Goal: Find specific page/section: Find specific page/section

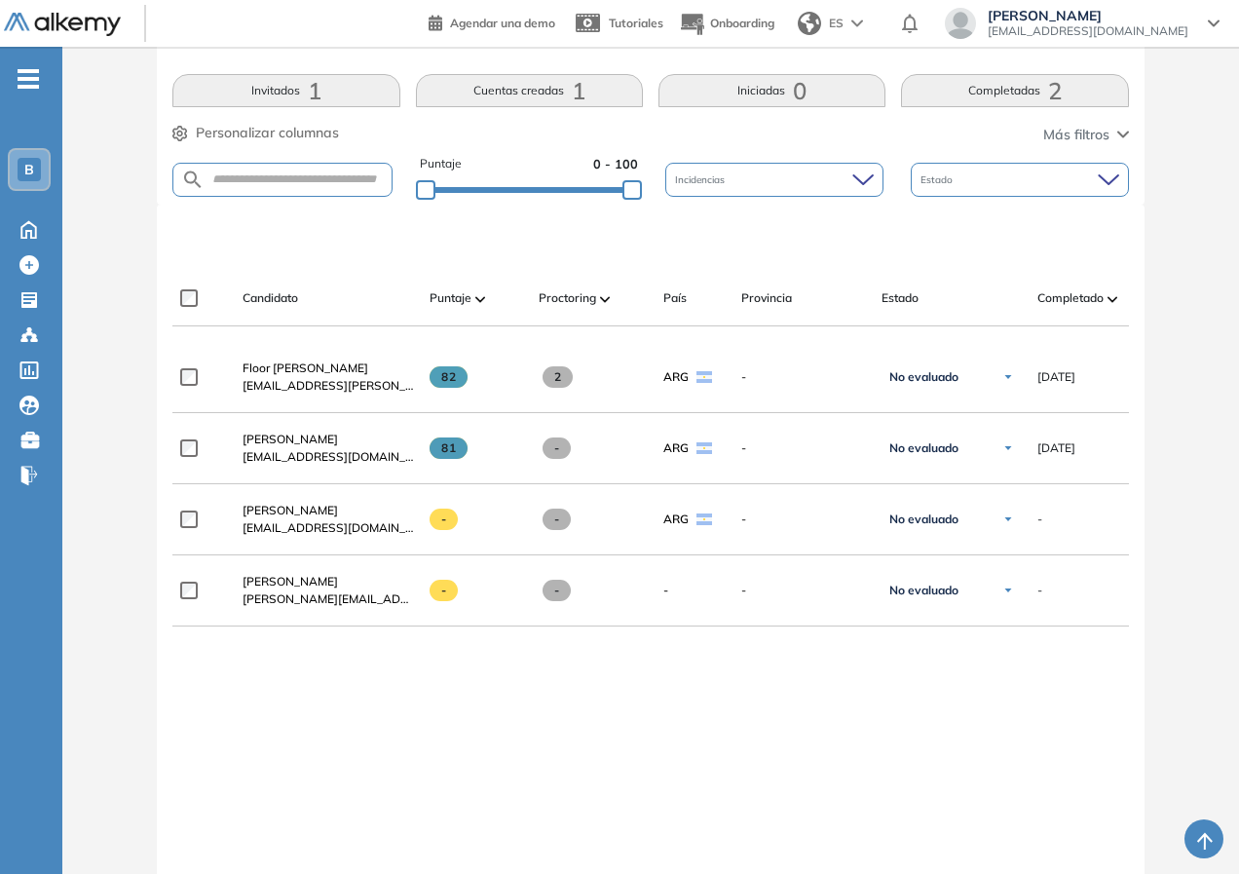
click at [364, 778] on div "**********" at bounding box center [650, 648] width 956 height 612
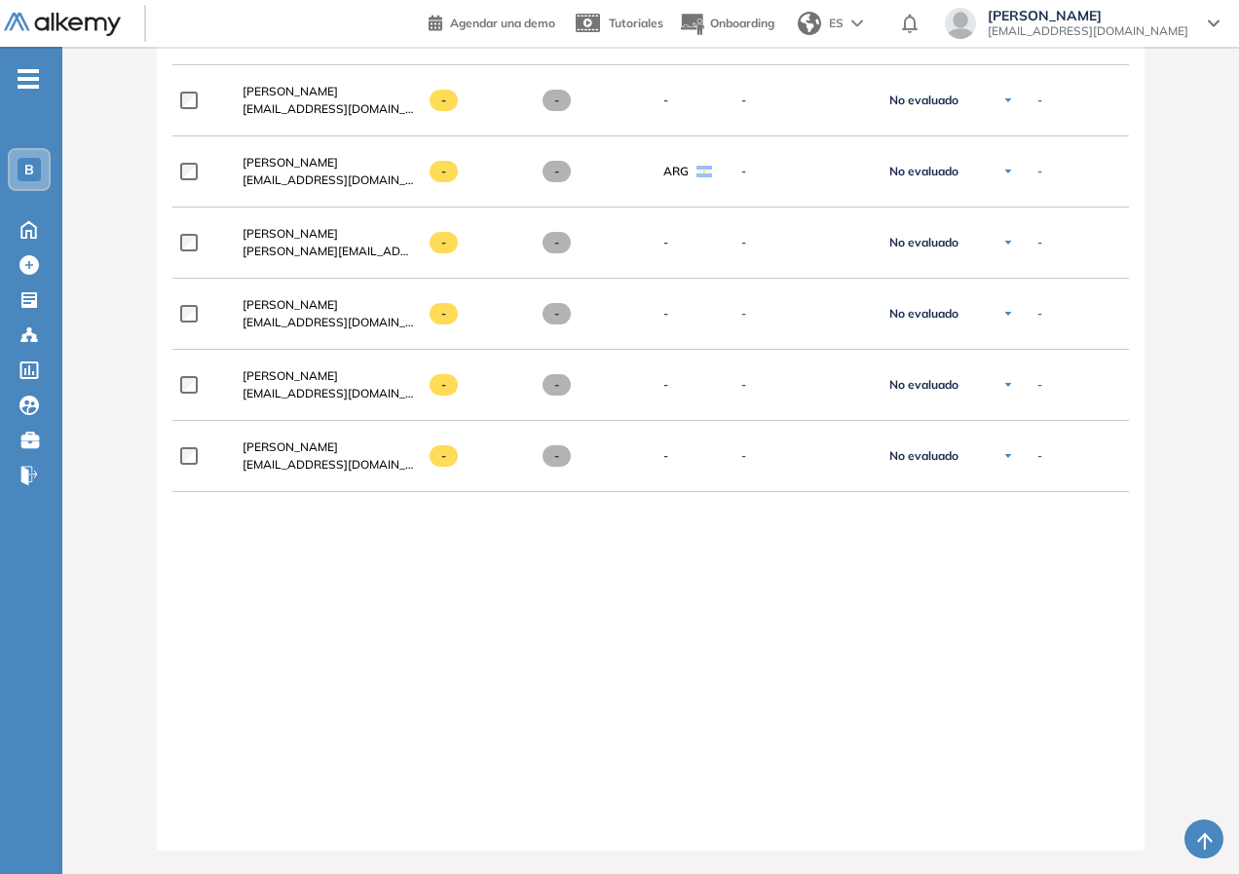
scroll to position [629, 0]
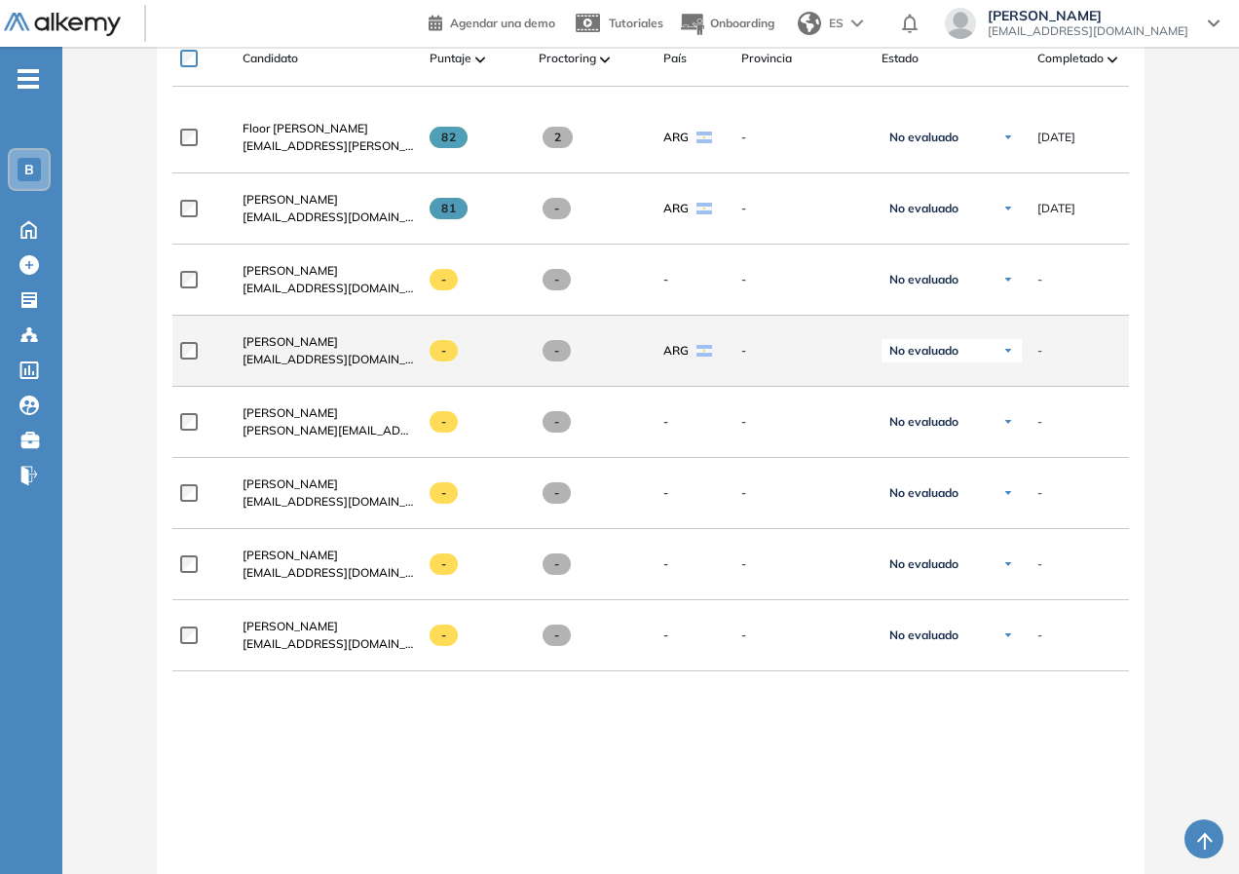
click at [1040, 356] on span "-" at bounding box center [1040, 351] width 5 height 18
click at [1040, 357] on span "-" at bounding box center [1040, 351] width 5 height 18
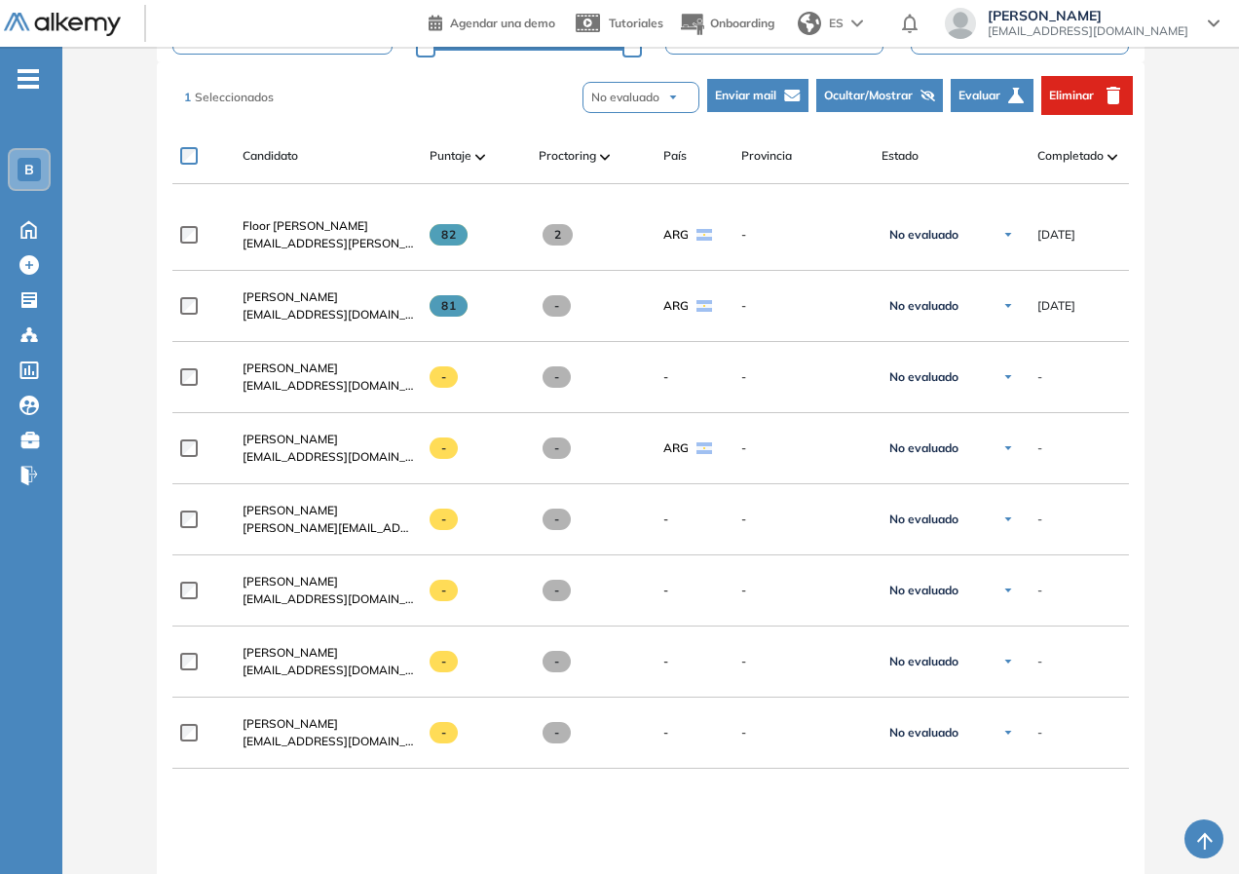
scroll to position [337, 0]
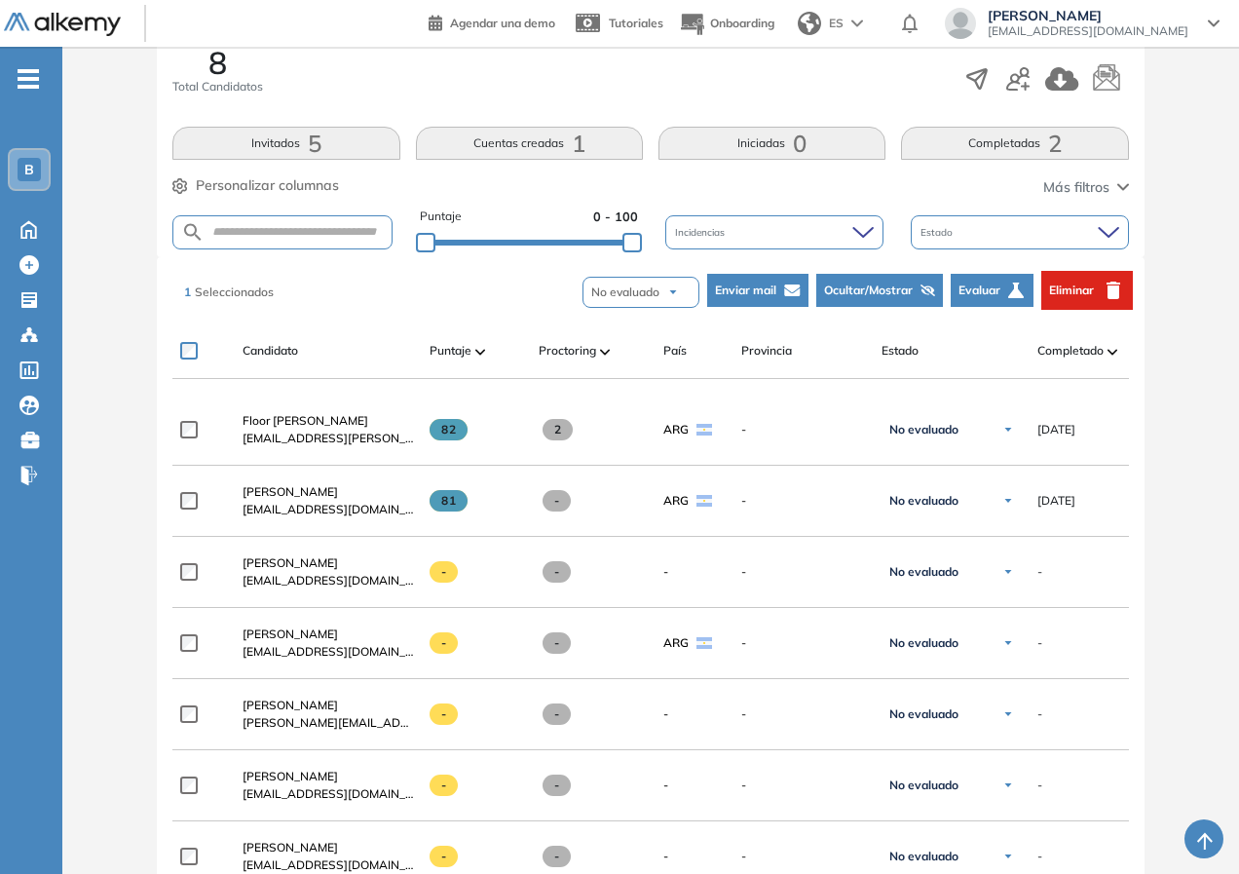
click at [1092, 288] on span "Eliminar" at bounding box center [1071, 291] width 45 height 18
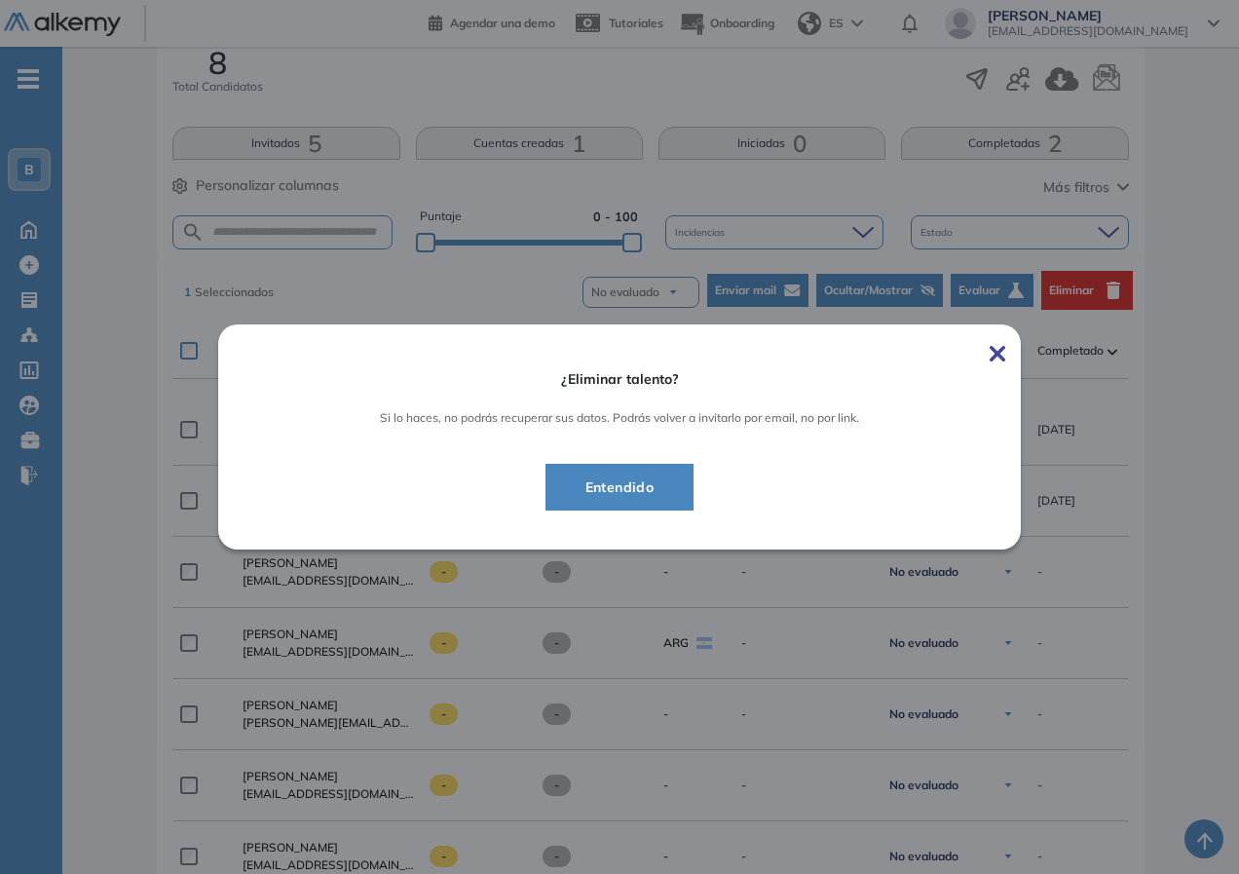
click at [635, 489] on span "Entendido" at bounding box center [620, 486] width 100 height 23
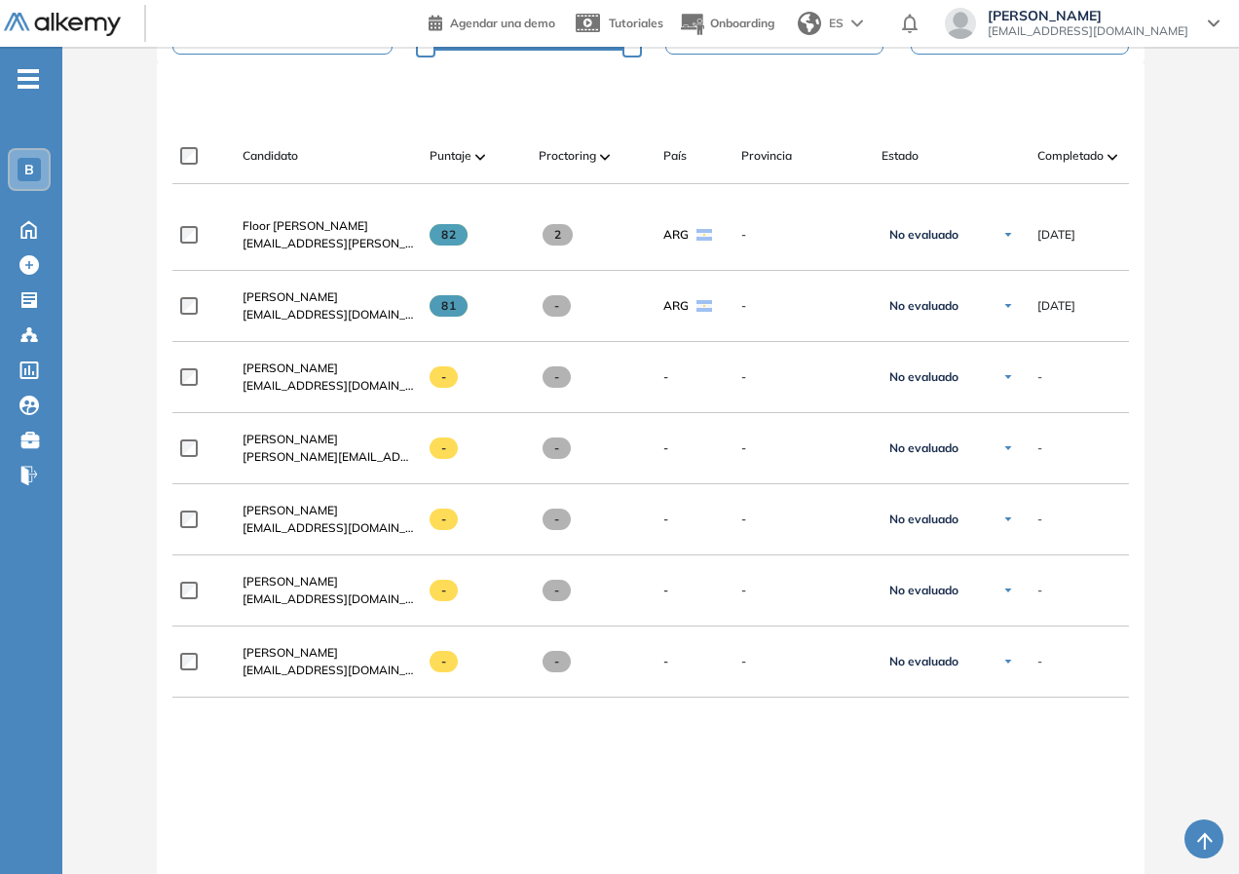
scroll to position [240, 0]
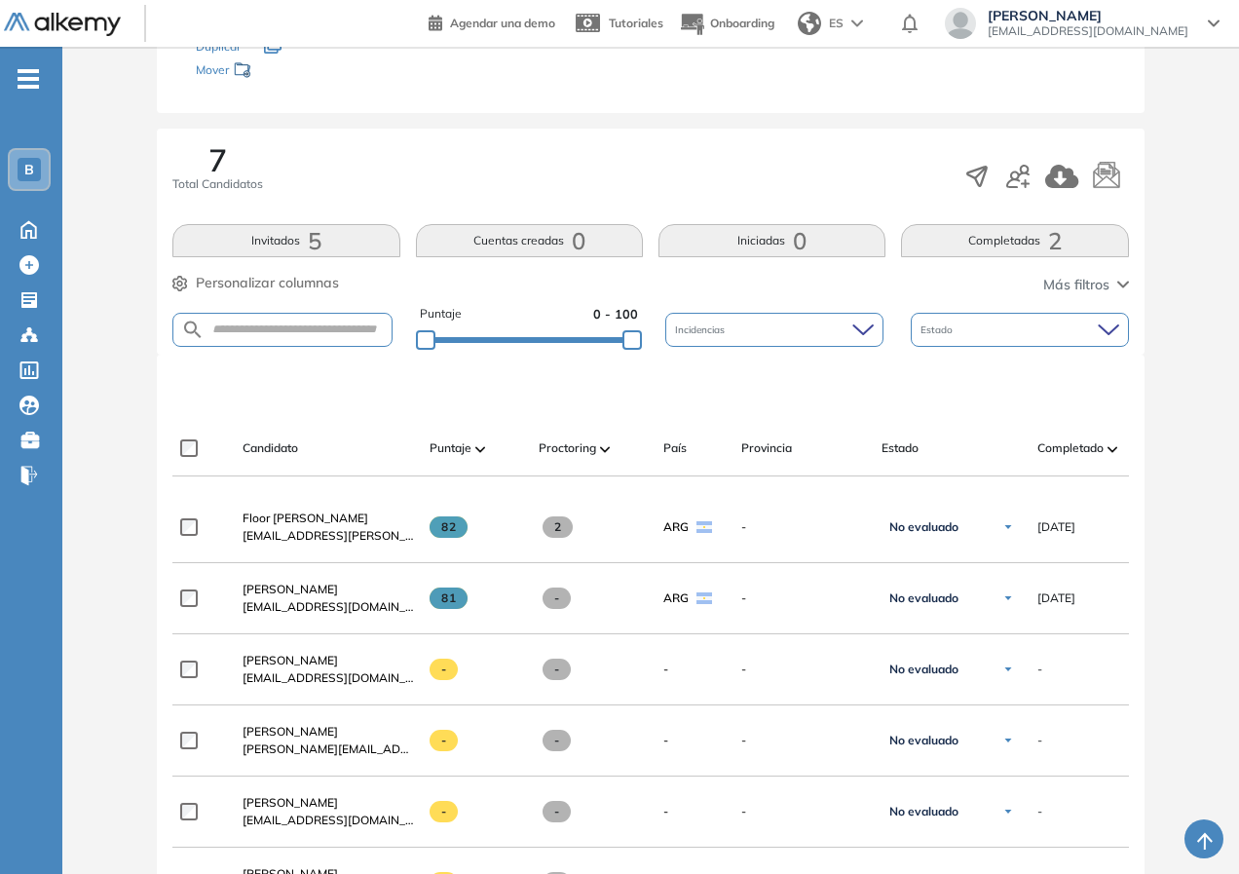
click at [130, 536] on div "Evaluación : Ejecutivo/a de Cuentas Abierta Ver evaluación Cerrar evaluación Da…" at bounding box center [650, 609] width 1161 height 1526
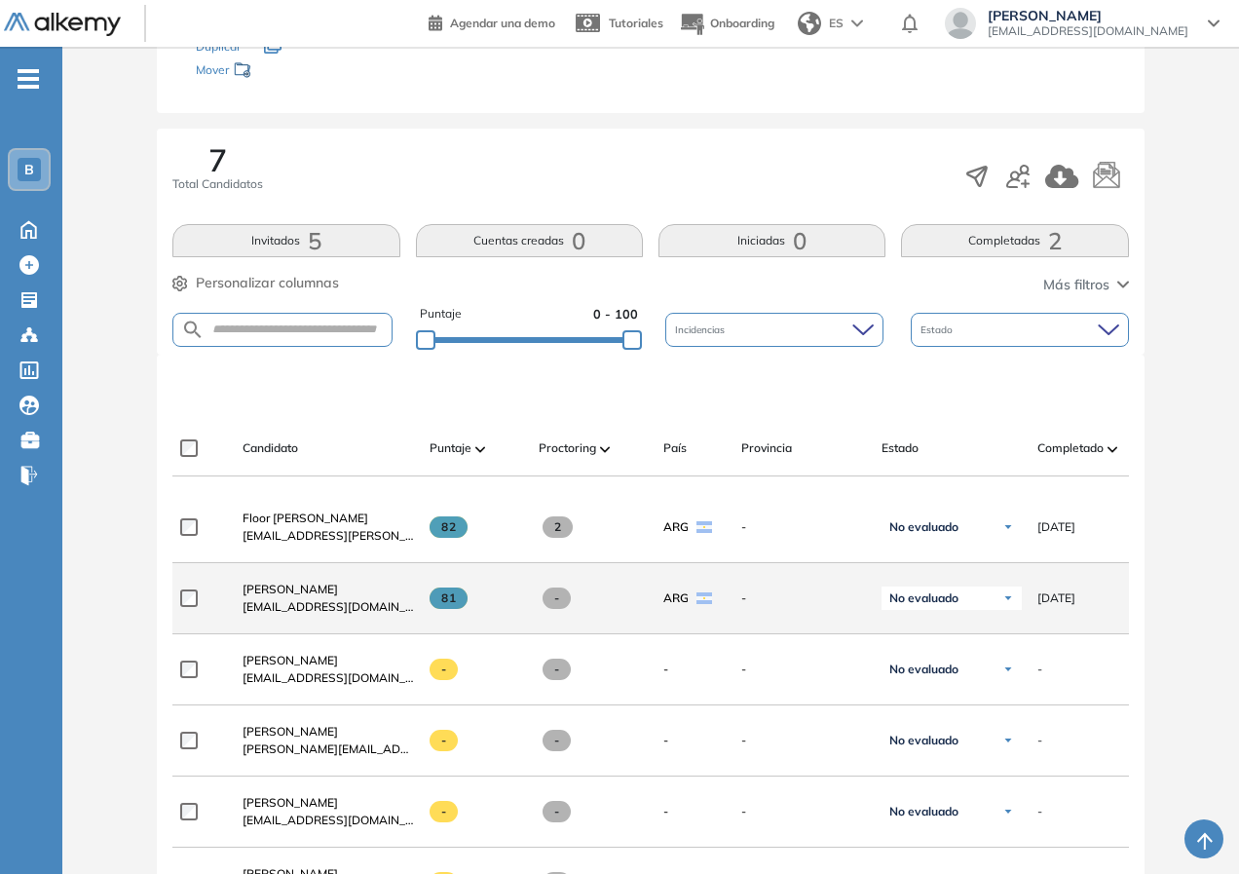
scroll to position [0, 0]
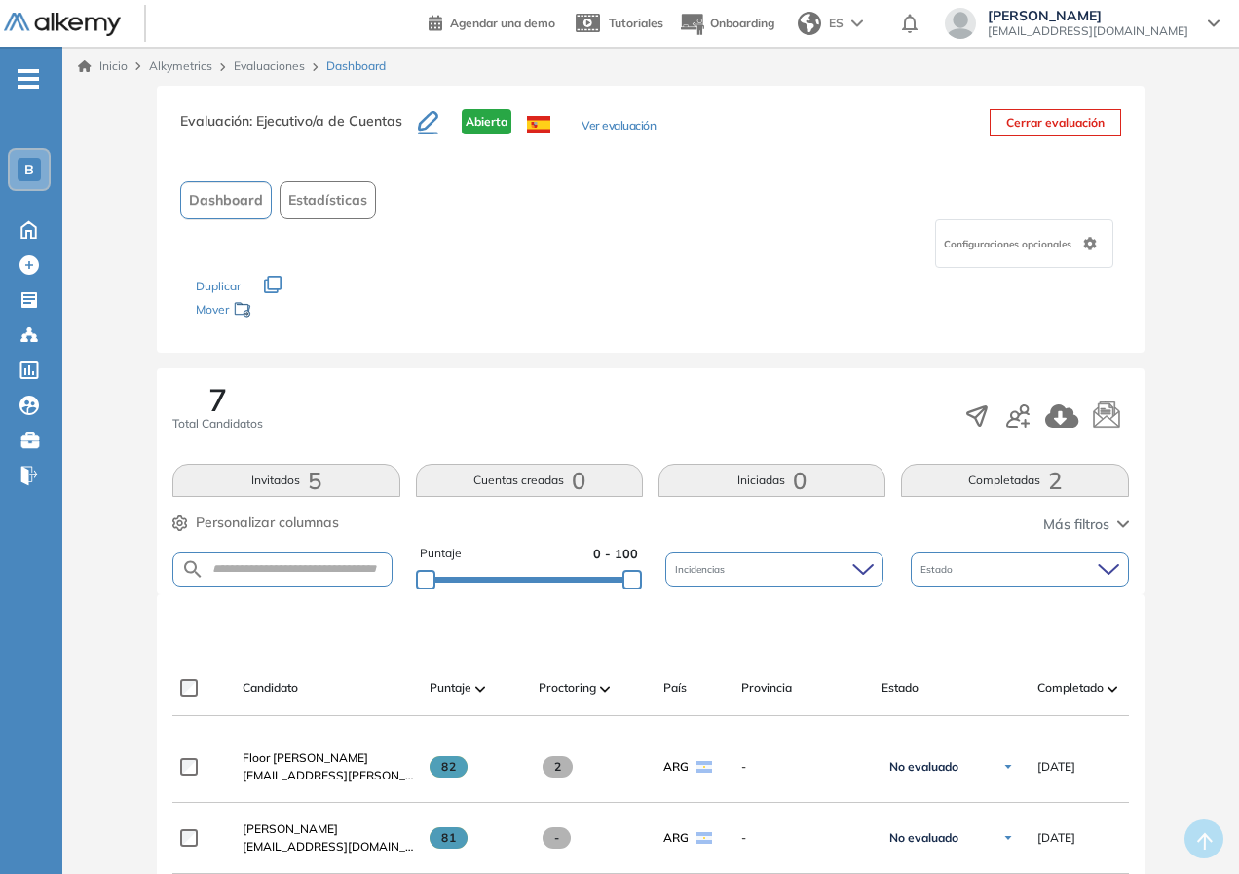
click at [110, 564] on div "Evaluación : Ejecutivo/a de Cuentas Abierta Ver evaluación Cerrar evaluación Da…" at bounding box center [650, 849] width 1161 height 1526
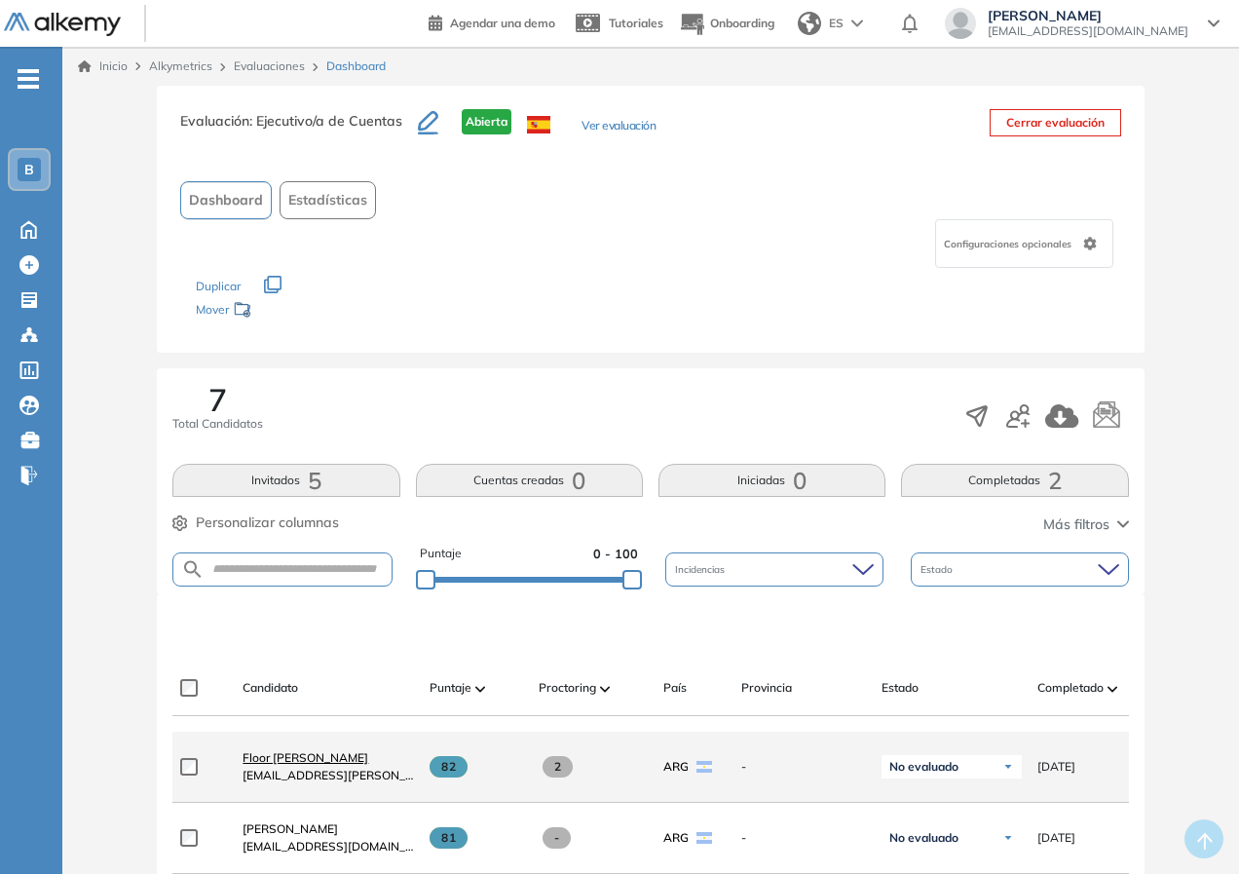
scroll to position [292, 0]
